Goal: Check status: Check status

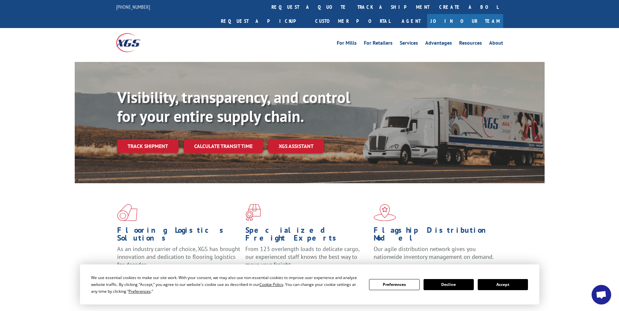
click at [153, 139] on link "Track shipment" at bounding box center [147, 146] width 61 height 14
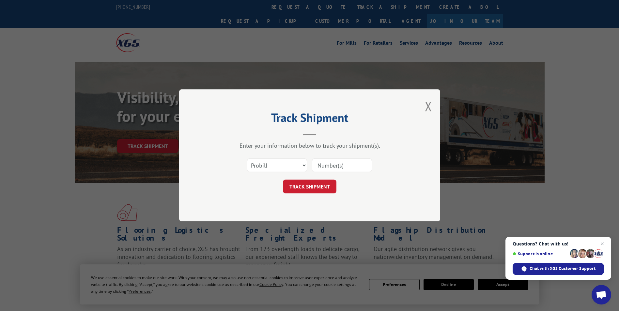
click at [330, 166] on input at bounding box center [342, 166] width 60 height 14
type input "2849413"
click button "TRACK SHIPMENT" at bounding box center [310, 187] width 54 height 14
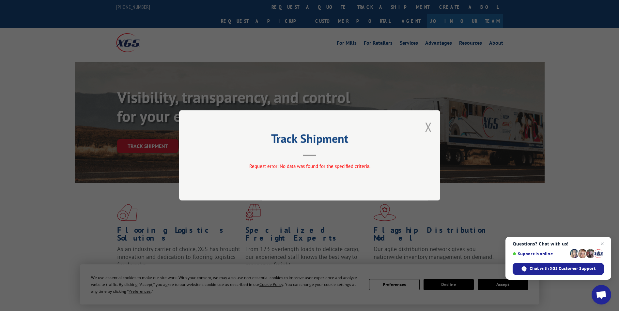
click at [431, 125] on button "Close modal" at bounding box center [428, 126] width 7 height 17
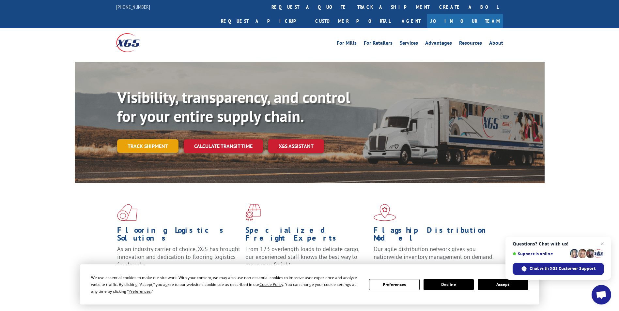
click at [149, 139] on link "Track shipment" at bounding box center [147, 146] width 61 height 14
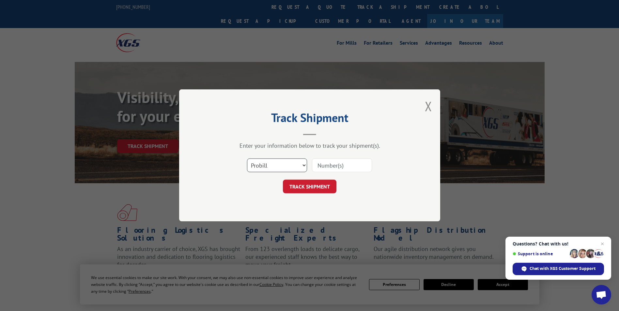
click at [303, 167] on select "Select category... Probill BOL PO" at bounding box center [277, 166] width 60 height 14
select select "bol"
click at [247, 159] on select "Select category... Probill BOL PO" at bounding box center [277, 166] width 60 height 14
click at [349, 166] on input at bounding box center [342, 166] width 60 height 14
type input "2849413"
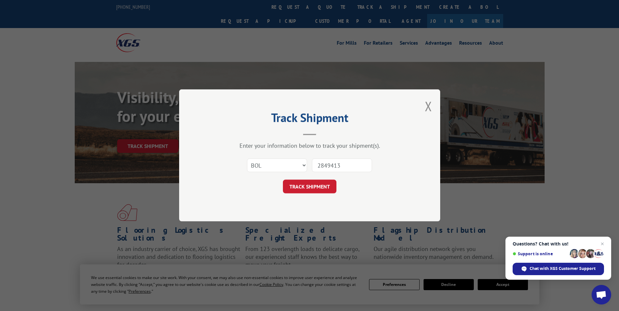
click button "TRACK SHIPMENT" at bounding box center [310, 187] width 54 height 14
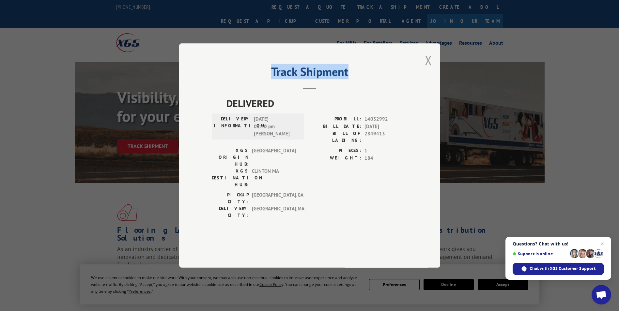
click at [429, 81] on div "Track Shipment DELIVERED DELIVERY INFORMATION: [DATE] 03:40 pm [PERSON_NAME]: 1…" at bounding box center [309, 155] width 261 height 224
click at [429, 69] on button "Close modal" at bounding box center [428, 60] width 7 height 17
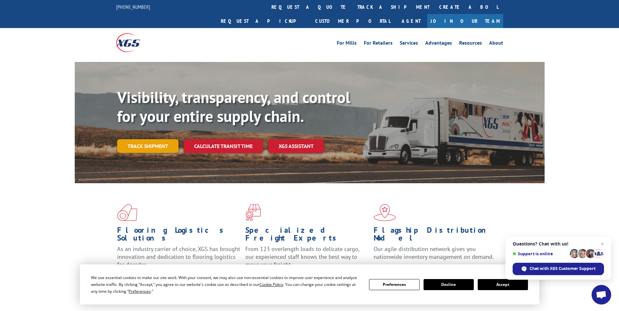
click at [145, 139] on link "Track shipment" at bounding box center [147, 146] width 61 height 14
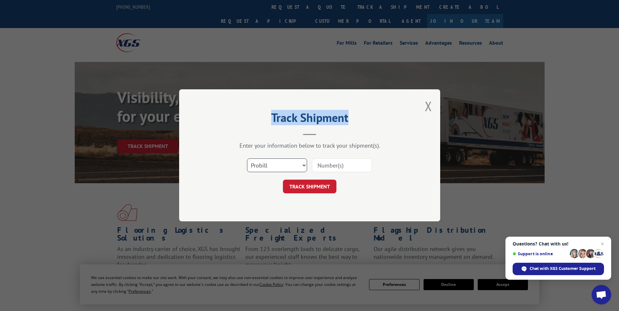
click at [303, 164] on select "Select category... Probill BOL PO" at bounding box center [277, 166] width 60 height 14
select select "po"
click at [247, 159] on select "Select category... Probill BOL PO" at bounding box center [277, 166] width 60 height 14
click at [341, 166] on input at bounding box center [342, 166] width 60 height 14
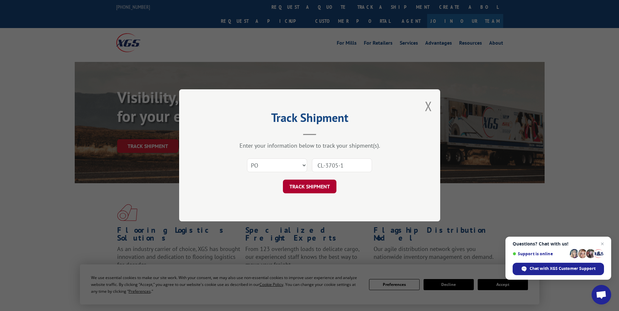
type input "CL-3705-1"
click at [307, 186] on button "TRACK SHIPMENT" at bounding box center [310, 187] width 54 height 14
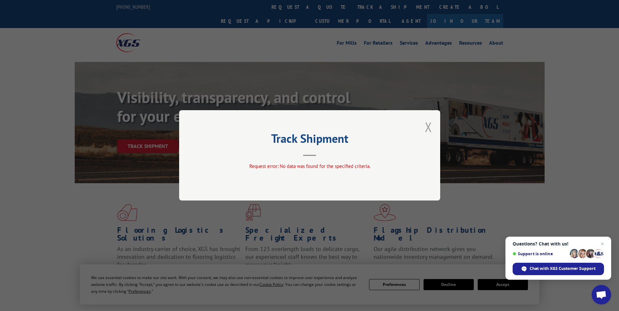
click at [427, 129] on button "Close modal" at bounding box center [428, 126] width 7 height 17
